Goal: Task Accomplishment & Management: Complete application form

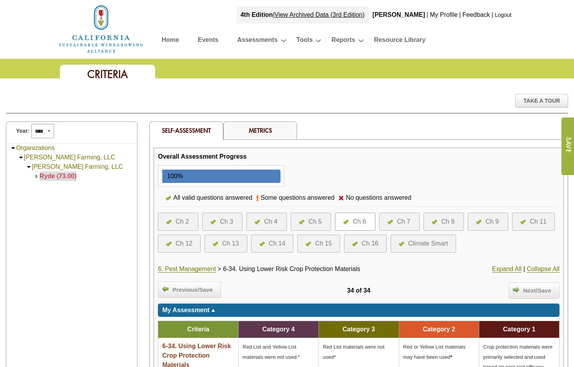
click at [189, 216] on div "Ch 2" at bounding box center [178, 222] width 40 height 18
click at [186, 219] on div "Ch 2" at bounding box center [181, 221] width 13 height 9
click at [174, 222] on div at bounding box center [170, 221] width 9 height 9
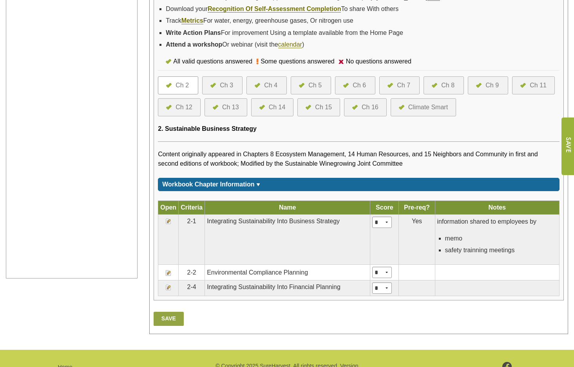
scroll to position [274, 0]
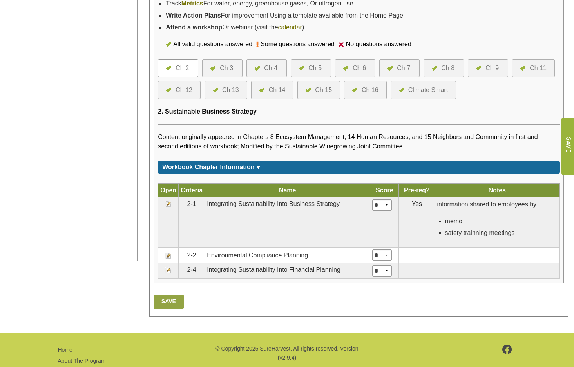
click at [168, 207] on img at bounding box center [168, 204] width 6 height 6
click at [169, 207] on img at bounding box center [168, 204] width 6 height 6
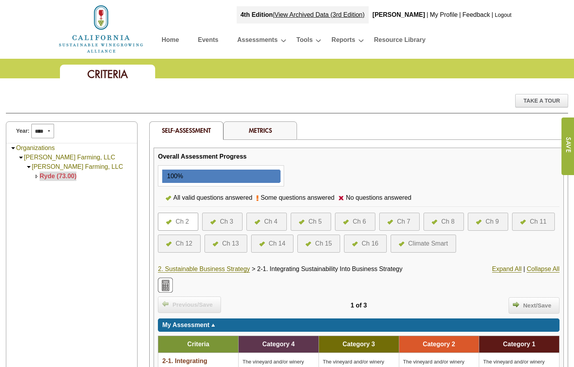
click at [406, 271] on div "2. Sustainable Business Strategy > 2-1. Integrating Sustainability Into Busines…" at bounding box center [291, 268] width 267 height 9
drag, startPoint x: 405, startPoint y: 269, endPoint x: 272, endPoint y: 269, distance: 133.1
click at [272, 269] on span "2-1. Integrating Sustainability Into Business Strategy" at bounding box center [329, 268] width 145 height 7
copy span "Integrating Sustainability Into Business Strategy"
